Goal: Task Accomplishment & Management: Manage account settings

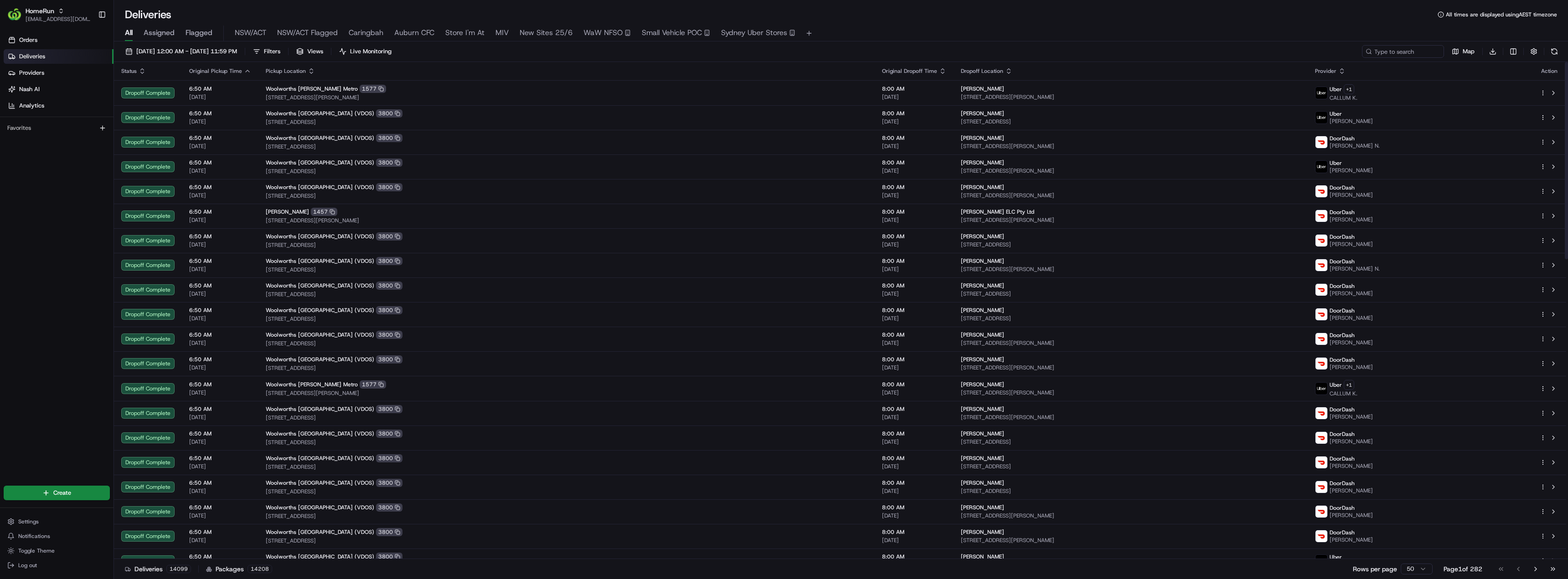
click at [33, 515] on div "Settings Notifications Toggle Theme Log out" at bounding box center [57, 543] width 113 height 64
click at [33, 519] on span "Settings" at bounding box center [29, 521] width 21 height 7
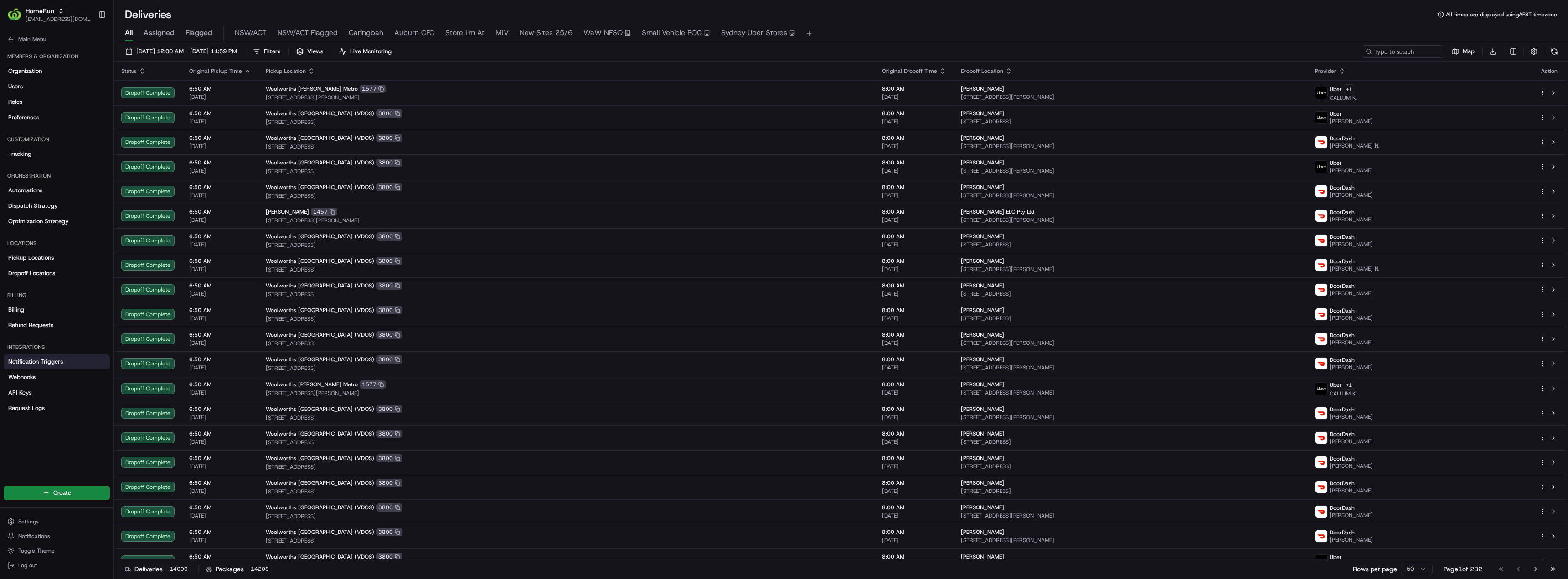
click at [29, 355] on link "Notification Triggers" at bounding box center [57, 362] width 106 height 15
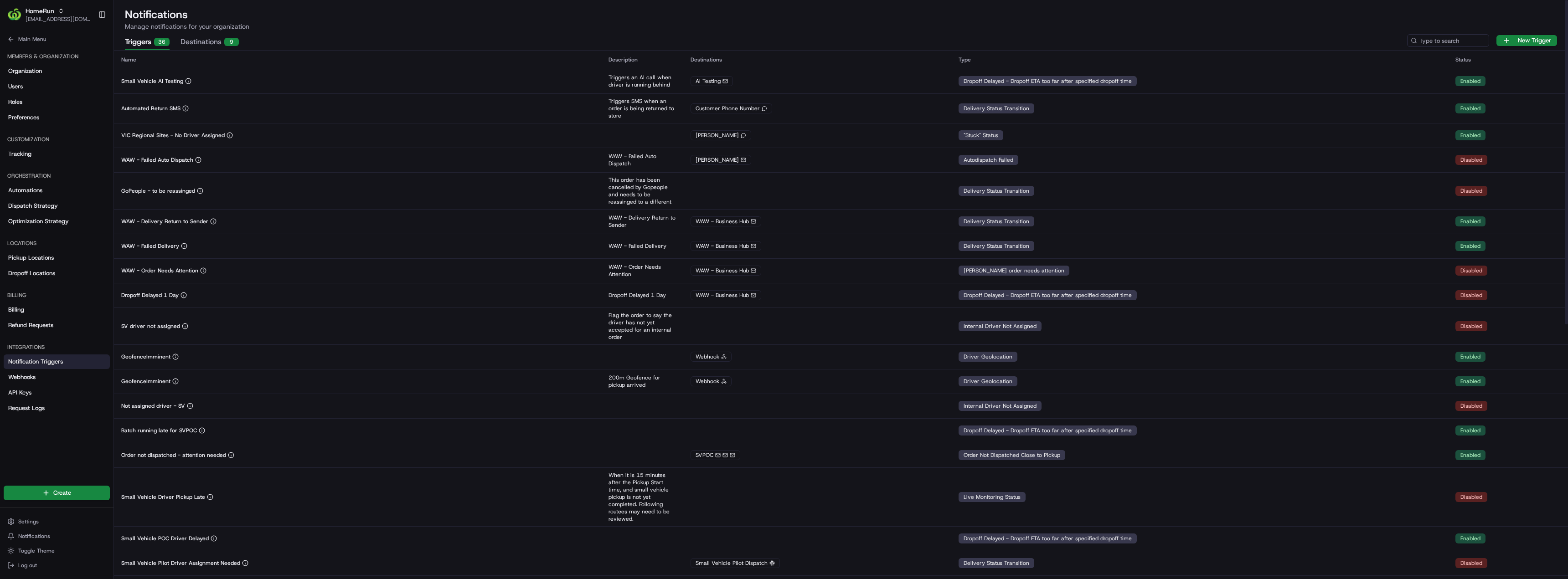
click at [1463, 33] on div "Triggers 36 Destinations 9 New Trigger" at bounding box center [841, 40] width 1454 height 19
click at [1460, 38] on input at bounding box center [1435, 40] width 110 height 13
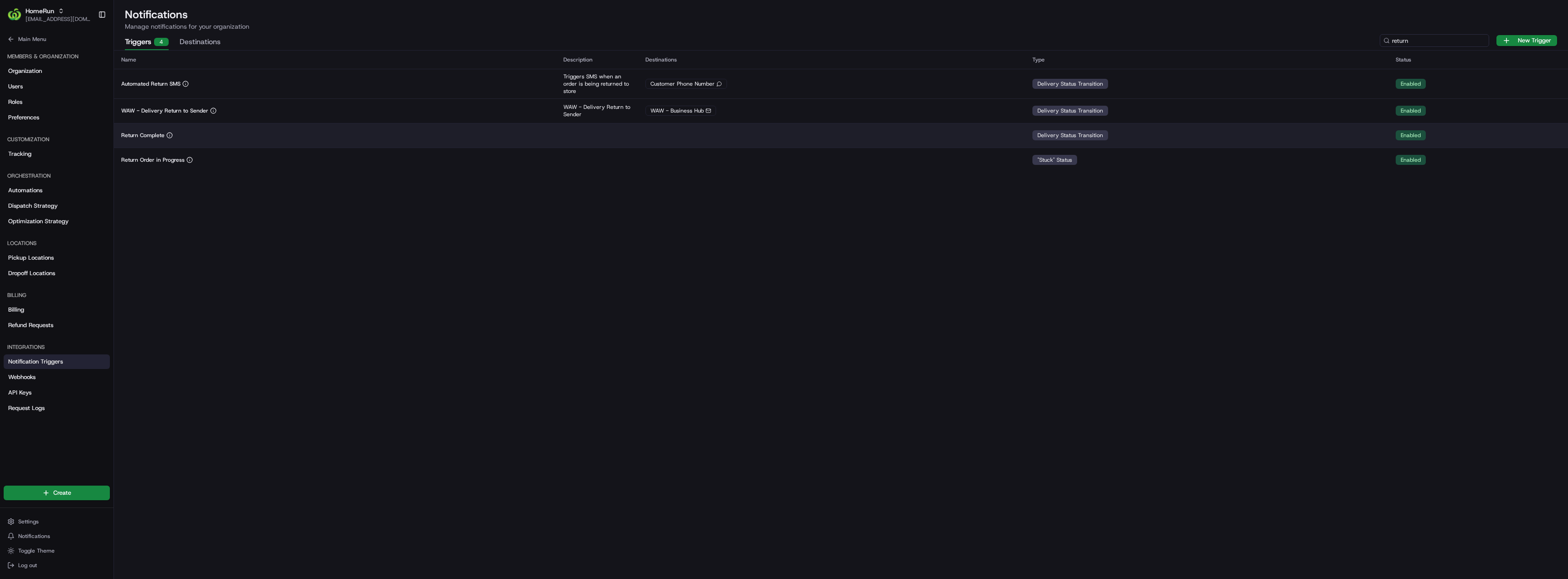
type input "return"
click at [306, 139] on td "Return Complete" at bounding box center [335, 135] width 442 height 24
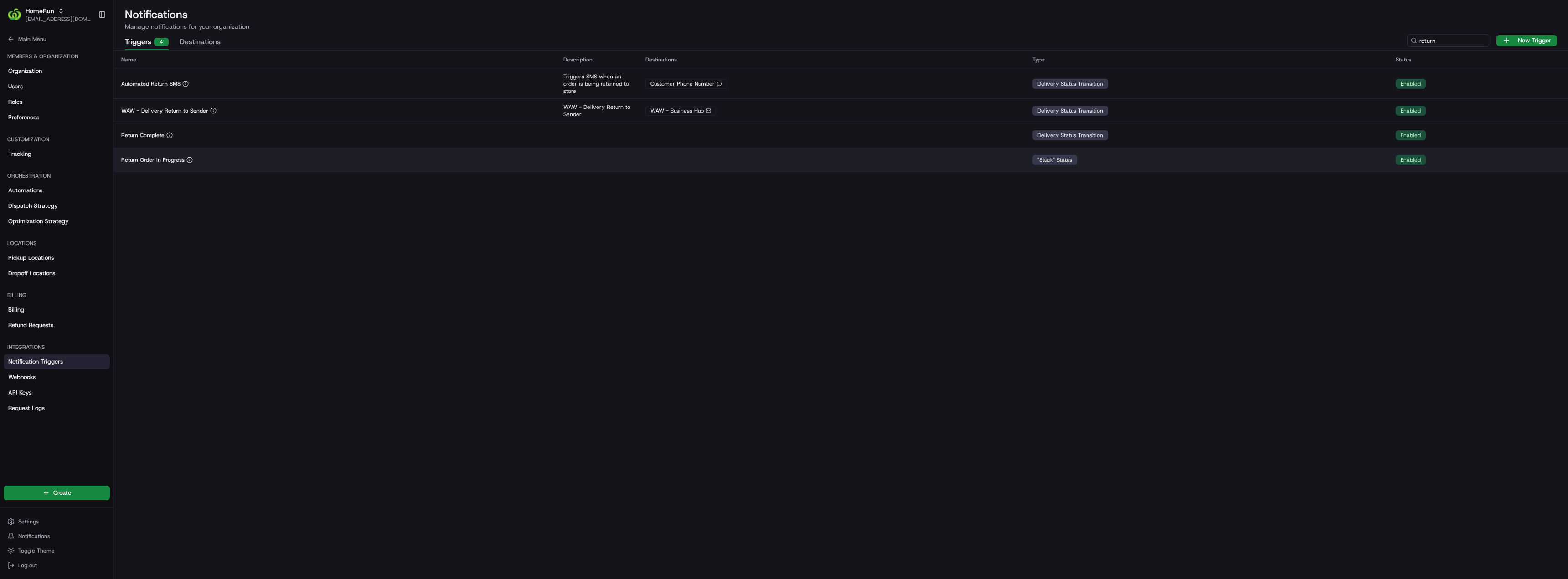
click at [239, 161] on div "Return Order in Progress" at bounding box center [335, 160] width 427 height 7
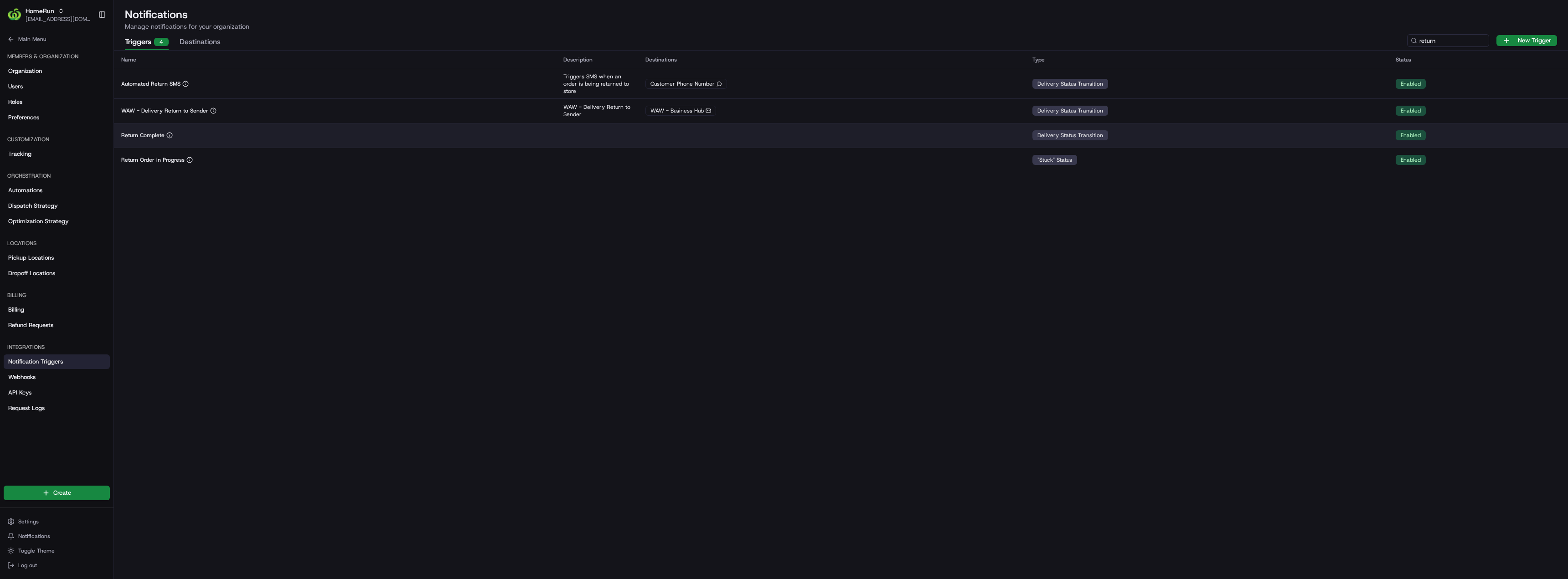
click at [248, 142] on td "Return Complete" at bounding box center [335, 135] width 442 height 24
